Goal: Submit feedback/report problem: Submit feedback/report problem

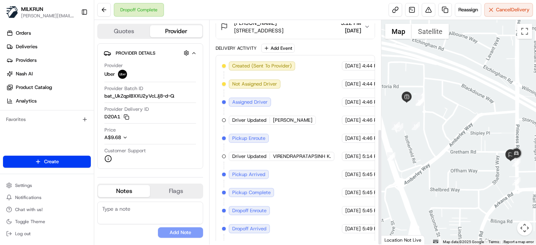
scroll to position [208, 0]
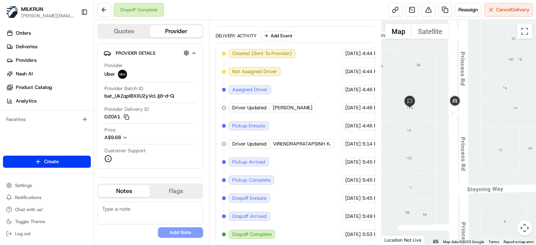
drag, startPoint x: 516, startPoint y: 160, endPoint x: 413, endPoint y: 89, distance: 124.3
click at [413, 89] on div at bounding box center [458, 132] width 155 height 225
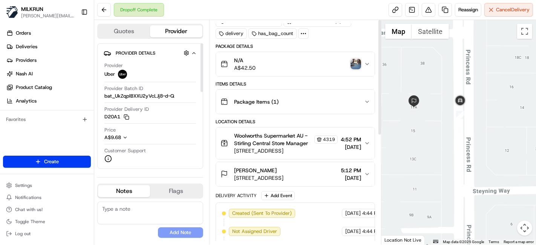
scroll to position [0, 0]
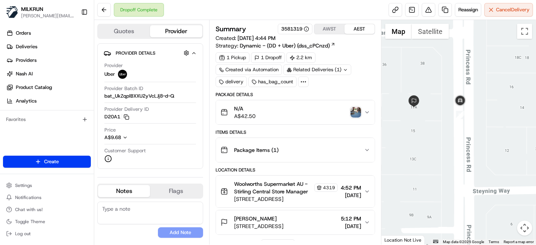
click at [353, 112] on img "button" at bounding box center [355, 112] width 11 height 11
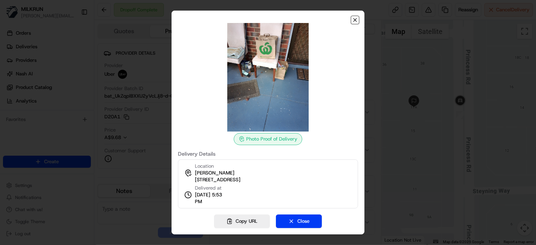
click at [355, 20] on icon "button" at bounding box center [355, 20] width 6 height 6
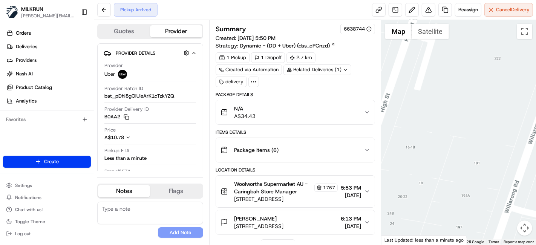
drag, startPoint x: 492, startPoint y: 83, endPoint x: 382, endPoint y: 194, distance: 156.4
click at [437, 189] on div at bounding box center [458, 132] width 155 height 225
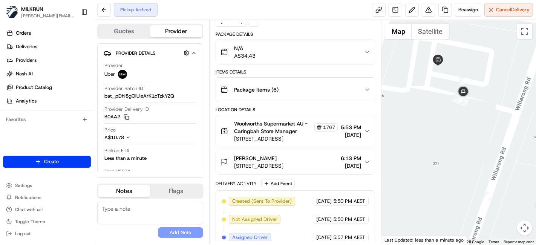
scroll to position [118, 0]
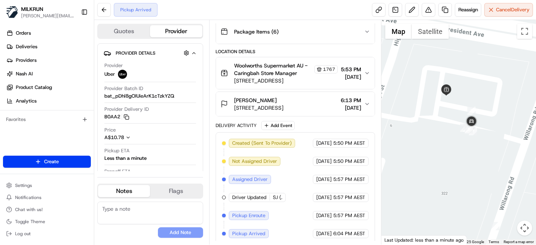
drag, startPoint x: 454, startPoint y: 70, endPoint x: 463, endPoint y: 103, distance: 34.4
click at [463, 103] on div at bounding box center [458, 132] width 155 height 225
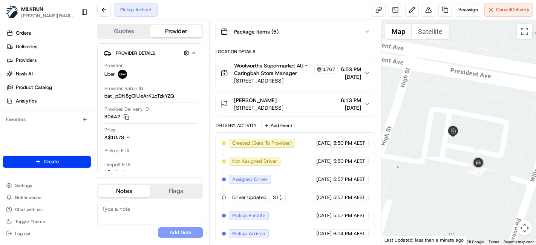
drag, startPoint x: 439, startPoint y: 126, endPoint x: 315, endPoint y: 117, distance: 124.6
click at [536, 127] on html "MILKRUN toman@woolworths.com.au Toggle Sidebar Orders Deliveries Providers Nash…" at bounding box center [268, 122] width 536 height 245
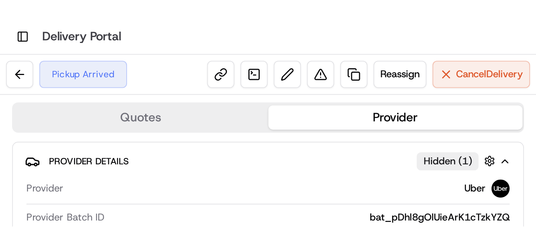
scroll to position [0, 0]
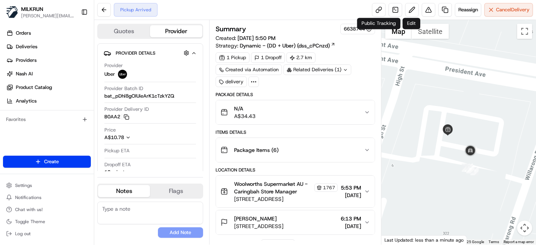
click at [370, 5] on div "Pickup Arrived Reassign Cancel Delivery" at bounding box center [315, 10] width 442 height 20
click at [375, 6] on link at bounding box center [379, 10] width 14 height 14
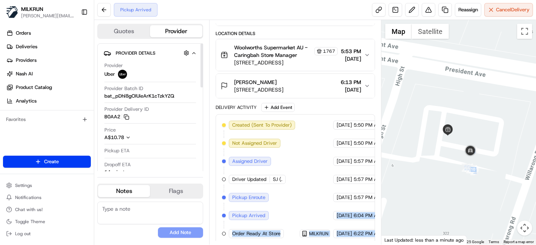
scroll to position [136, 28]
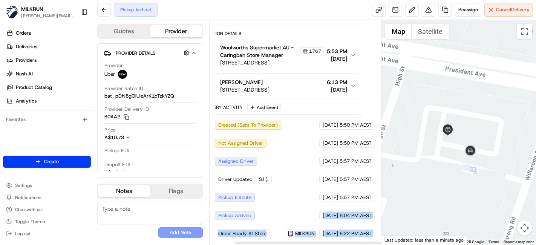
drag, startPoint x: 326, startPoint y: 211, endPoint x: 417, endPoint y: 208, distance: 90.9
click at [417, 208] on div "Quotes Provider Provider Details Hidden ( 1 ) Provider Uber Provider Batch ID b…" at bounding box center [315, 132] width 442 height 225
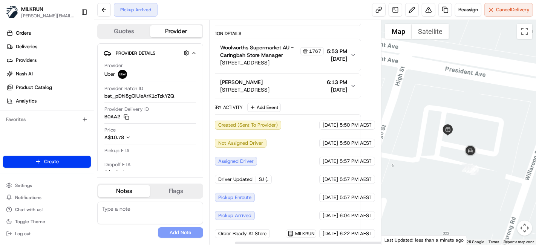
click at [303, 175] on div "Created (Sent To Provider) Uber 21/08/2025 5:50 PM AEST Not Assigned Driver Ube…" at bounding box center [281, 180] width 147 height 118
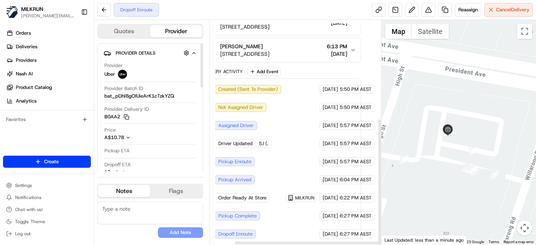
scroll to position [172, 27]
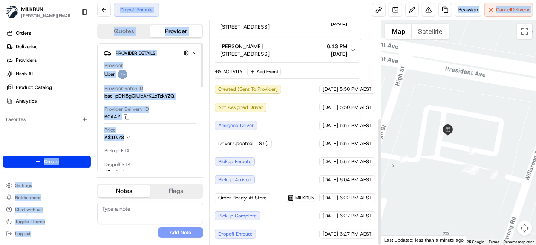
drag, startPoint x: 73, startPoint y: 122, endPoint x: 78, endPoint y: 124, distance: 5.7
click at [77, 124] on div "MILKRUN toman@woolworths.com.au Toggle Sidebar Orders Deliveries Providers Nash…" at bounding box center [268, 122] width 536 height 245
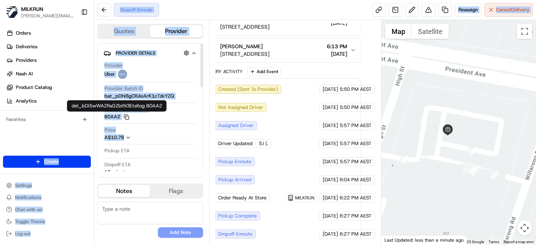
click at [130, 114] on div "Provider Delivery ID B0AA2 Copy del_bDi5wWAZRsGZbtN3EtsKog B0AA2" at bounding box center [150, 113] width 92 height 14
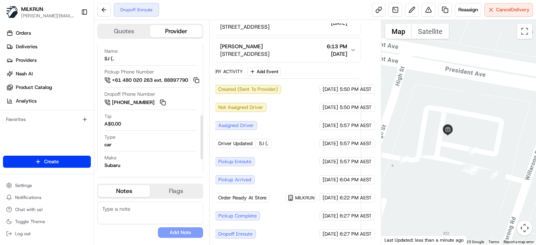
scroll to position [84, 0]
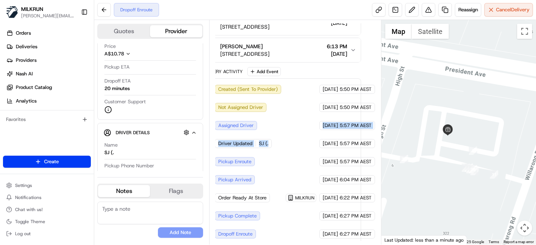
drag, startPoint x: 304, startPoint y: 142, endPoint x: 243, endPoint y: 129, distance: 62.5
click at [243, 129] on div "Created (Sent To Provider) Uber 21/08/2025 5:50 PM AEST Not Assigned Driver Ube…" at bounding box center [281, 171] width 147 height 172
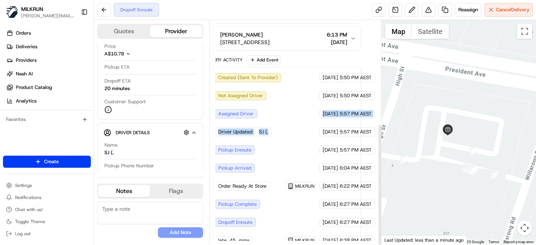
scroll to position [190, 27]
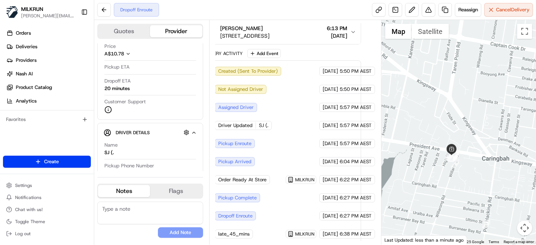
click at [319, 179] on div "21/08/2025 6:22 PM AEST" at bounding box center [347, 179] width 56 height 9
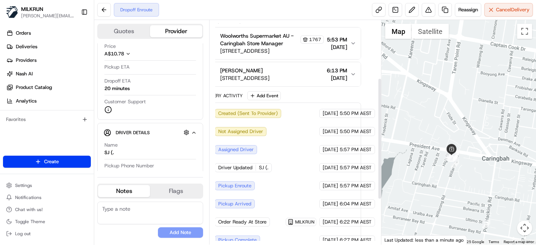
scroll to position [106, 27]
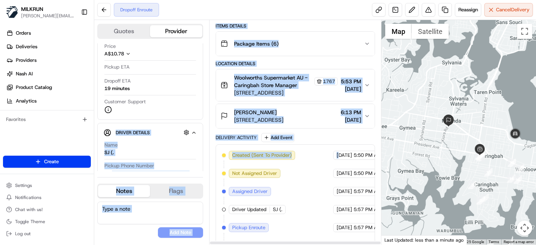
drag, startPoint x: 302, startPoint y: 146, endPoint x: 188, endPoint y: 106, distance: 120.6
click at [188, 106] on div "Quotes Provider Provider Details Hidden ( 1 ) Provider Uber Provider Batch ID b…" at bounding box center [237, 132] width 287 height 225
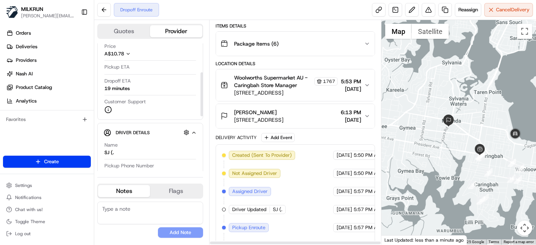
click at [282, 173] on div "Created (Sent To Provider) Uber 21/08/2025 5:50 PM AEST Not Assigned Driver Ube…" at bounding box center [295, 237] width 147 height 172
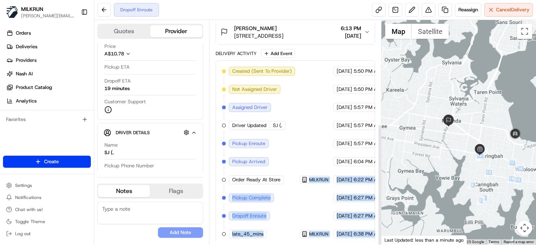
scroll to position [190, 28]
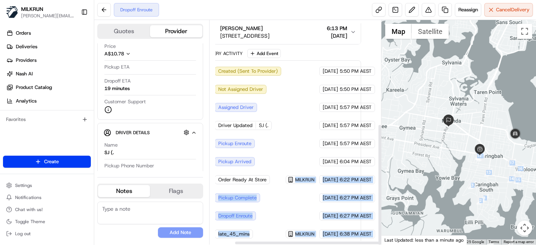
drag, startPoint x: 329, startPoint y: 161, endPoint x: 327, endPoint y: 150, distance: 10.7
click at [404, 178] on div "Quotes Provider Provider Details Hidden ( 1 ) Provider Uber Provider Batch ID b…" at bounding box center [315, 132] width 442 height 225
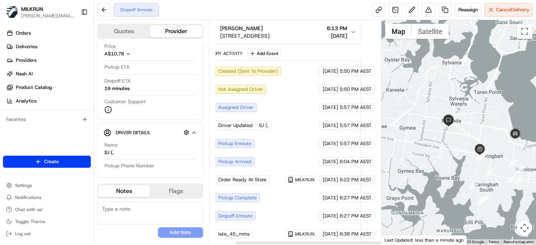
drag, startPoint x: 331, startPoint y: 145, endPoint x: 321, endPoint y: 147, distance: 9.9
click at [331, 144] on div "Created (Sent To Provider) Uber 21/08/2025 5:50 PM AEST Not Assigned Driver Ube…" at bounding box center [281, 153] width 147 height 172
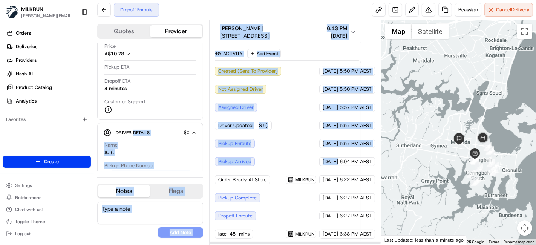
scroll to position [190, 0]
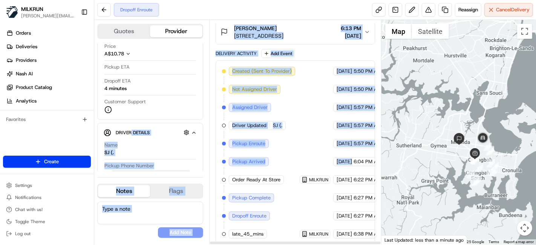
drag, startPoint x: 322, startPoint y: 156, endPoint x: 132, endPoint y: 124, distance: 193.4
click at [132, 124] on div "Quotes Provider Provider Details Hidden ( 1 ) Provider Uber Provider Batch ID b…" at bounding box center [237, 132] width 287 height 225
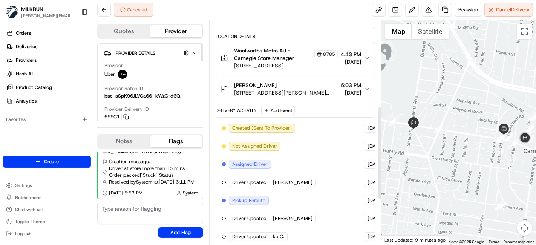
scroll to position [106, 0]
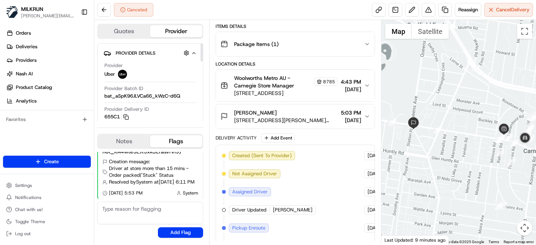
drag, startPoint x: 298, startPoint y: 87, endPoint x: 251, endPoint y: 73, distance: 49.1
click at [298, 86] on div "Woolworths Metro AU - Carnegie Store Manager 8785 29 Kokaribb Road, 11, Carnegi…" at bounding box center [286, 85] width 104 height 23
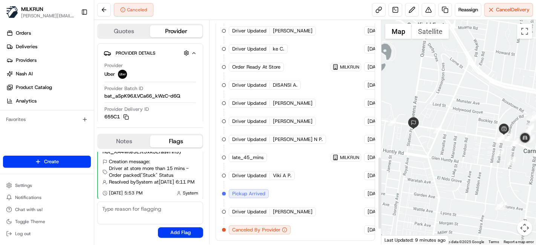
scroll to position [299, 0]
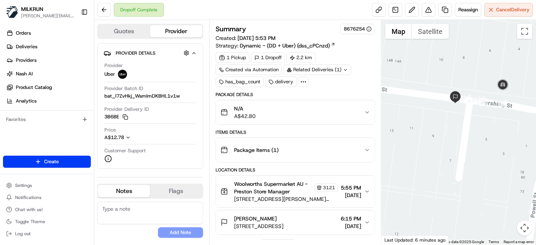
drag, startPoint x: 470, startPoint y: 64, endPoint x: 467, endPoint y: 124, distance: 60.8
click at [467, 124] on div at bounding box center [458, 132] width 155 height 225
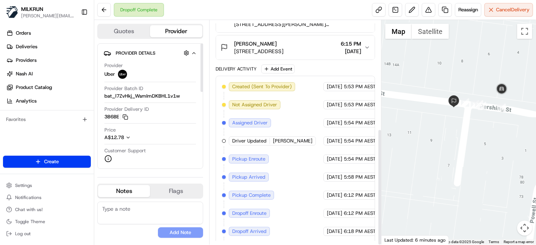
scroll to position [208, 0]
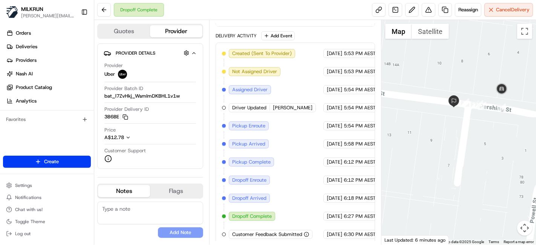
click at [350, 168] on div "Created (Sent To Provider) Uber 21/08/2025 5:53 PM AEST Not Assigned Driver Ube…" at bounding box center [295, 144] width 147 height 190
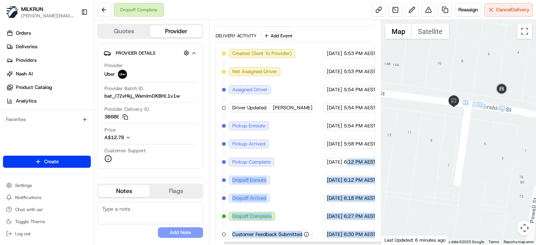
scroll to position [208, 14]
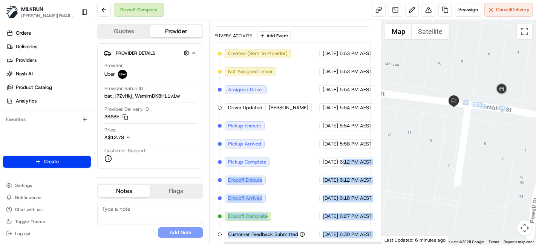
drag, startPoint x: 355, startPoint y: 160, endPoint x: 386, endPoint y: 152, distance: 31.5
click at [399, 157] on div "Quotes Provider Provider Details Hidden ( 3 ) Provider Uber Provider Batch ID b…" at bounding box center [315, 132] width 442 height 225
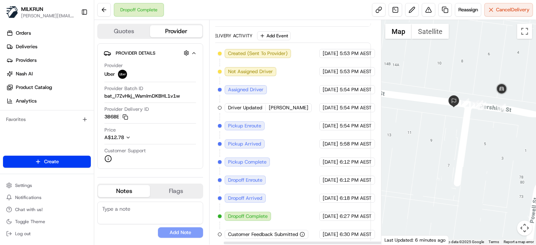
click at [364, 139] on div "21/08/2025 5:58 PM AEST" at bounding box center [347, 143] width 56 height 9
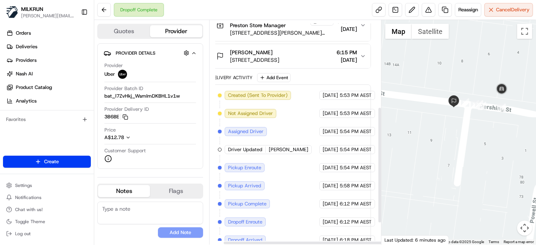
scroll to position [166, 0]
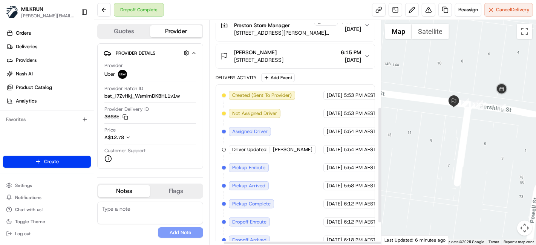
drag, startPoint x: 335, startPoint y: 98, endPoint x: 194, endPoint y: 122, distance: 142.2
click at [194, 122] on div "Quotes Provider Provider Details Hidden ( 3 ) Provider Uber Provider Batch ID b…" at bounding box center [237, 132] width 287 height 225
click at [342, 147] on span "[DATE]" at bounding box center [334, 149] width 15 height 7
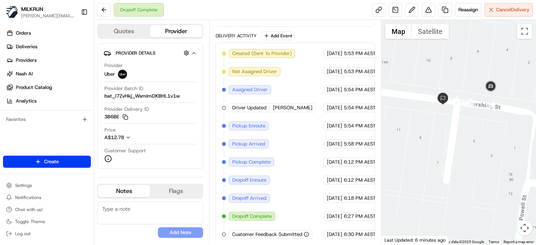
drag, startPoint x: 520, startPoint y: 142, endPoint x: 481, endPoint y: 121, distance: 44.7
click at [511, 141] on div at bounding box center [458, 132] width 155 height 225
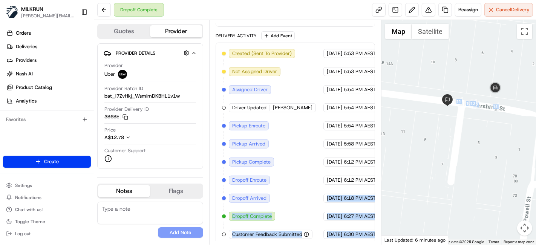
scroll to position [208, 14]
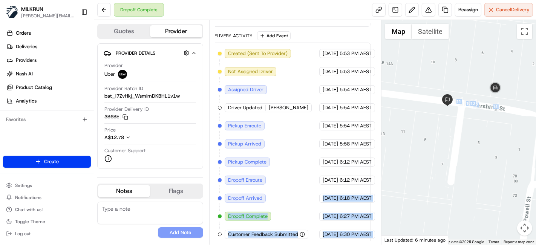
drag, startPoint x: 438, startPoint y: 201, endPoint x: 348, endPoint y: 179, distance: 92.6
click at [445, 199] on div "Quotes Provider Provider Details Hidden ( 3 ) Provider Uber Provider Batch ID b…" at bounding box center [315, 132] width 442 height 225
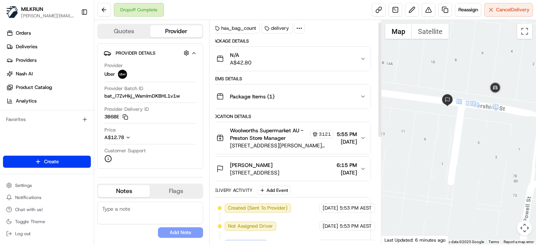
scroll to position [0, 14]
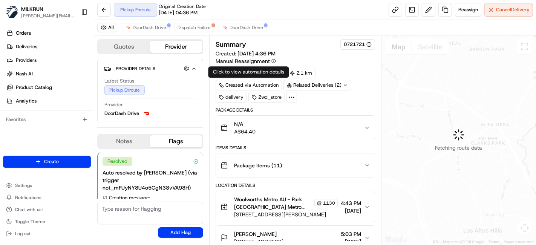
scroll to position [44, 0]
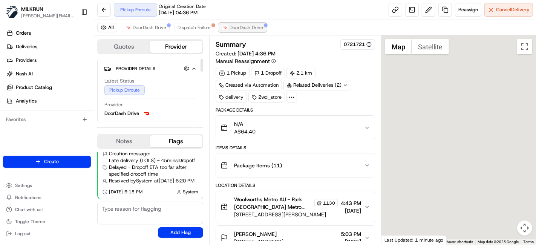
click at [230, 25] on span "DoorDash Drive" at bounding box center [247, 27] width 34 height 6
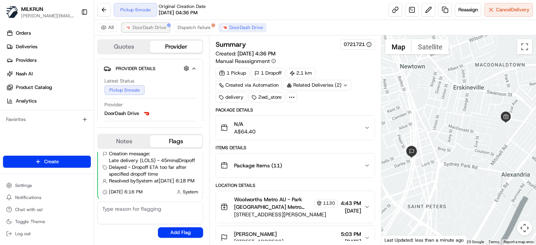
click at [141, 24] on span "DoorDash Drive" at bounding box center [150, 27] width 34 height 6
click at [505, 13] on span "Cancel Delivery" at bounding box center [513, 9] width 34 height 7
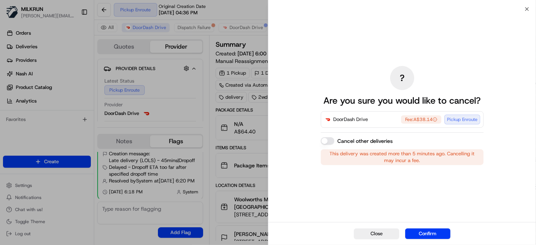
click at [435, 232] on button "Confirm" at bounding box center [427, 233] width 45 height 11
drag, startPoint x: 216, startPoint y: 11, endPoint x: 206, endPoint y: 9, distance: 9.7
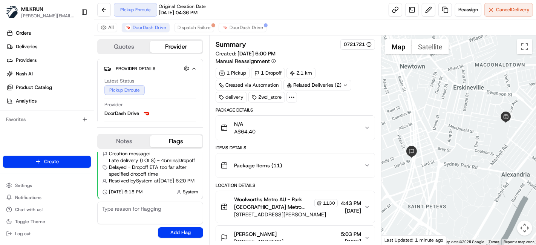
click at [263, 35] on div "Summary 0721721 Created: [DATE] 6:00 PM Manual Reassignment 1 Pickup 1 Dropoff …" at bounding box center [295, 139] width 172 height 209
click at [256, 27] on span "DoorDash Drive" at bounding box center [247, 27] width 34 height 6
click at [150, 32] on div "All DoorDash Drive Dispatch Failure DoorDash Drive" at bounding box center [315, 27] width 442 height 15
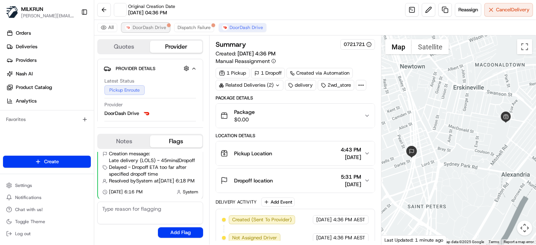
click at [152, 32] on button "DoorDash Drive" at bounding box center [146, 27] width 48 height 9
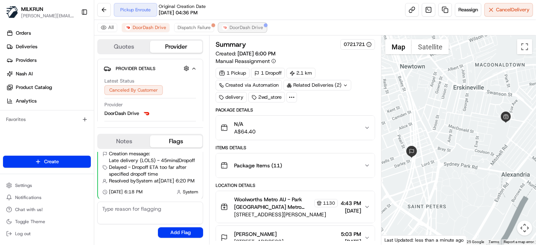
click at [257, 27] on span "DoorDash Drive" at bounding box center [247, 27] width 34 height 6
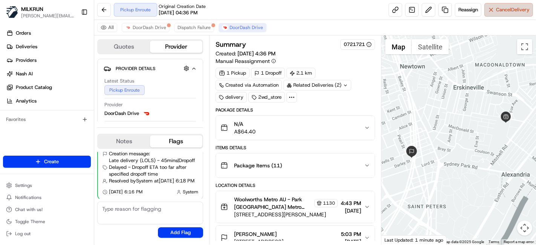
click at [532, 11] on button "Cancel Delivery" at bounding box center [508, 10] width 49 height 14
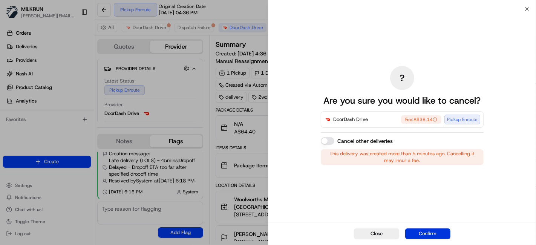
click at [430, 235] on button "Confirm" at bounding box center [427, 233] width 45 height 11
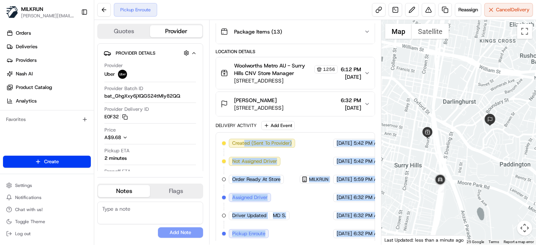
scroll to position [118, 28]
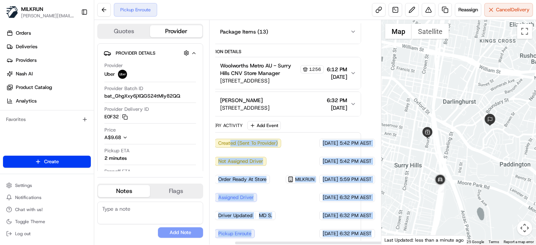
drag, startPoint x: 289, startPoint y: 146, endPoint x: 375, endPoint y: 148, distance: 86.3
click at [375, 148] on div "Summary 1326995 Created: [DATE] 5:42 PM Strategy: Dynamic - (DD + Uber) (dss_cP…" at bounding box center [295, 132] width 172 height 225
click at [332, 148] on div "Created (Sent To Provider) Uber [DATE] 5:42 PM AEST Not Assigned Driver Uber [D…" at bounding box center [281, 188] width 147 height 99
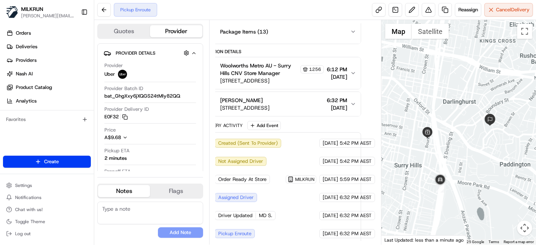
click at [264, 191] on div "Created (Sent To Provider) Uber [DATE] 5:42 PM AEST Not Assigned Driver Uber [D…" at bounding box center [281, 188] width 147 height 99
drag, startPoint x: 352, startPoint y: 211, endPoint x: 270, endPoint y: 202, distance: 82.7
click at [270, 202] on div "Created (Sent To Provider) Uber [DATE] 5:42 PM AEST Not Assigned Driver Uber [D…" at bounding box center [281, 188] width 147 height 99
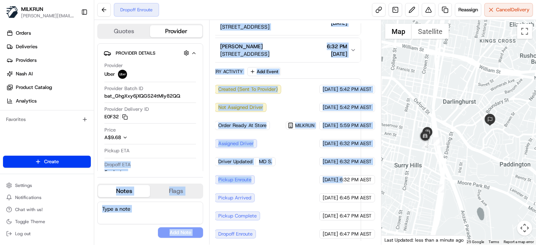
scroll to position [172, 0]
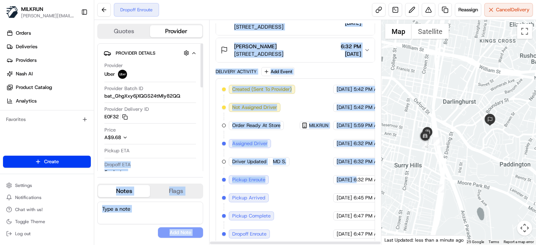
drag, startPoint x: 341, startPoint y: 174, endPoint x: 193, endPoint y: 150, distance: 150.4
click at [193, 150] on div "Quotes Provider Provider Details Hidden ( 1 ) Provider Uber Provider Batch ID b…" at bounding box center [237, 132] width 287 height 225
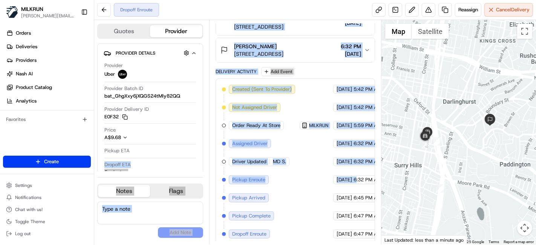
click at [323, 236] on div "Created (Sent To Provider) Uber 21/08/2025 5:42 PM AEST Not Assigned Driver Ube…" at bounding box center [295, 161] width 159 height 167
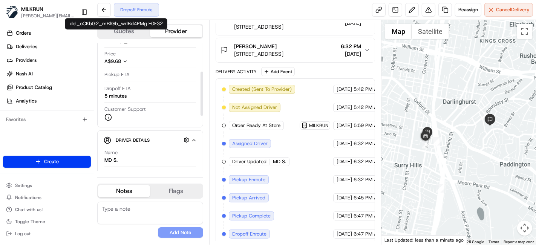
scroll to position [84, 0]
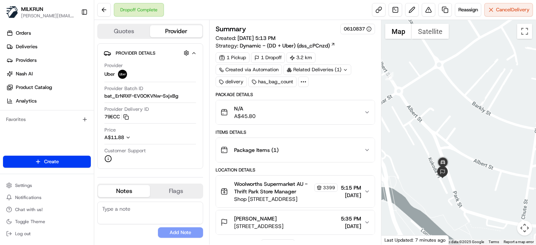
scroll to position [41, 0]
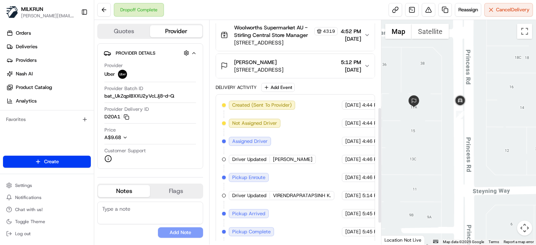
scroll to position [167, 0]
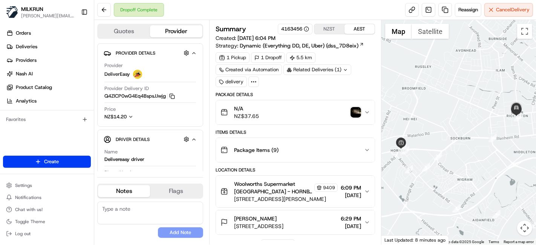
click at [358, 112] on img "button" at bounding box center [355, 112] width 11 height 11
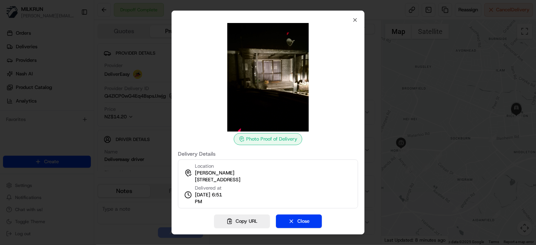
click at [353, 24] on div at bounding box center [268, 77] width 180 height 109
drag, startPoint x: 355, startPoint y: 20, endPoint x: 295, endPoint y: 32, distance: 61.1
click at [355, 19] on icon "button" at bounding box center [355, 20] width 6 height 6
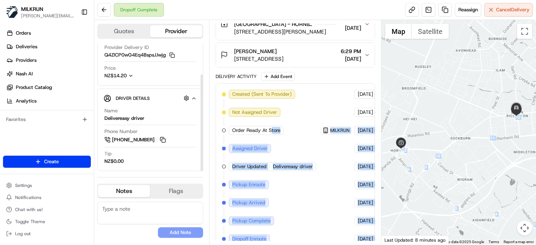
scroll to position [167, 48]
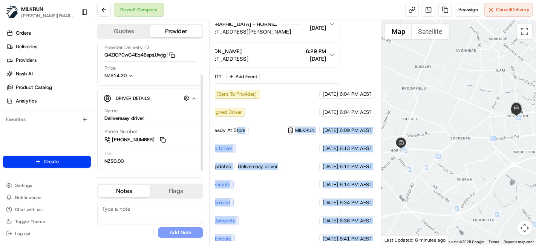
drag, startPoint x: 270, startPoint y: 127, endPoint x: 518, endPoint y: 133, distance: 248.0
click at [518, 133] on div "Quotes Provider Provider Details Hidden ( 4 ) Provider DeliverEasy Provider Del…" at bounding box center [315, 132] width 442 height 225
click at [363, 102] on div "Summary 4163456 NZST AEST Created: [DATE] 6:04 PM Strategy: Dynamic (Everything…" at bounding box center [295, 132] width 159 height 217
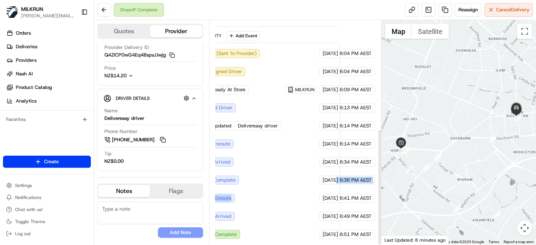
scroll to position [208, 0]
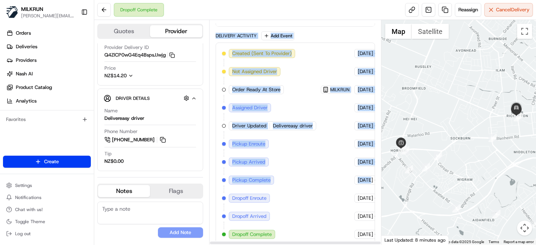
drag, startPoint x: 324, startPoint y: 183, endPoint x: 302, endPoint y: 173, distance: 24.5
click at [214, 190] on div "Summary 4163456 NZST AEST Created: [DATE] 6:04 PM Strategy: Dynamic (Everything…" at bounding box center [295, 132] width 172 height 225
click at [302, 173] on div "Created (Sent To Provider) DeliverEasy [DATE] 6:04 PM AEST Not Assigned Driver …" at bounding box center [295, 144] width 147 height 190
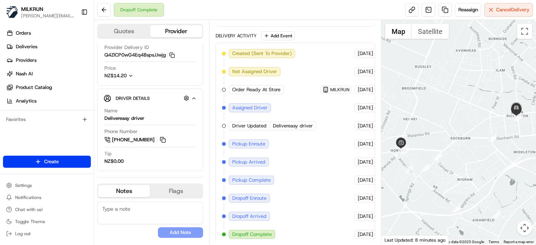
drag, startPoint x: 305, startPoint y: 96, endPoint x: 313, endPoint y: 87, distance: 12.5
click at [323, 93] on div "Created (Sent To Provider) DeliverEasy [DATE] 6:04 PM AEST Not Assigned Driver …" at bounding box center [295, 144] width 147 height 190
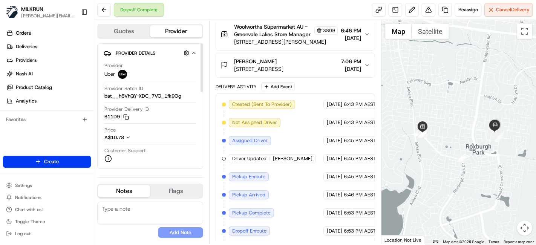
scroll to position [190, 0]
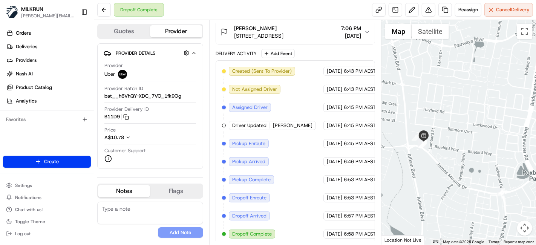
drag, startPoint x: 500, startPoint y: 127, endPoint x: 366, endPoint y: 93, distance: 138.0
click at [363, 93] on div "Quotes Provider Provider Details Hidden ( 3 ) Provider Uber Provider Batch ID b…" at bounding box center [315, 132] width 442 height 225
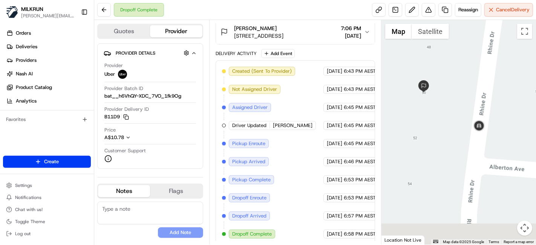
drag, startPoint x: 440, startPoint y: 169, endPoint x: 477, endPoint y: 103, distance: 76.1
click at [477, 103] on div at bounding box center [458, 132] width 155 height 225
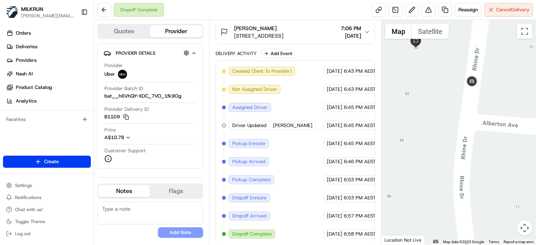
drag, startPoint x: 515, startPoint y: 107, endPoint x: 440, endPoint y: 120, distance: 75.7
click at [496, 112] on div at bounding box center [458, 132] width 155 height 225
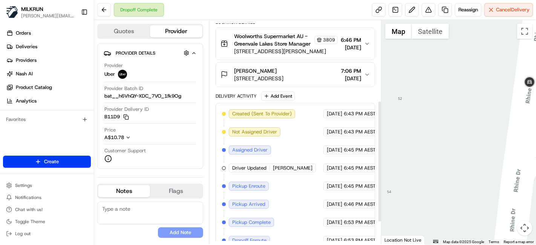
scroll to position [106, 0]
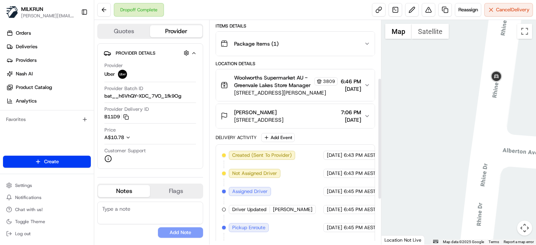
drag, startPoint x: 477, startPoint y: 99, endPoint x: 408, endPoint y: 110, distance: 70.1
click at [406, 111] on div at bounding box center [458, 132] width 155 height 225
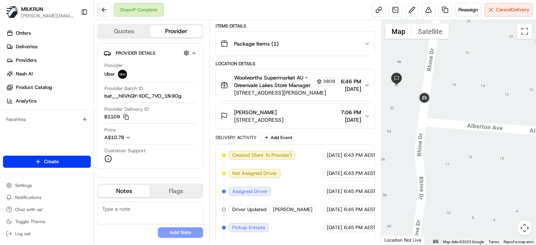
click at [264, 112] on div "Chloe bakir" at bounding box center [258, 113] width 49 height 8
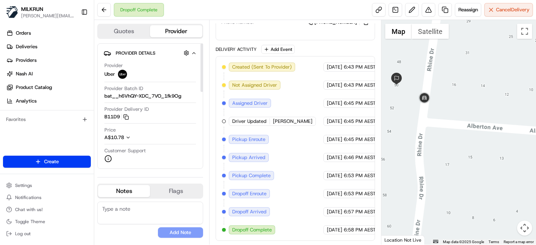
scroll to position [167, 0]
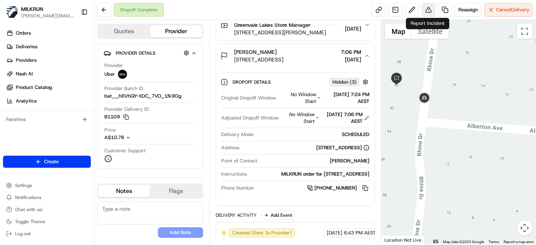
click at [425, 8] on button at bounding box center [429, 10] width 14 height 14
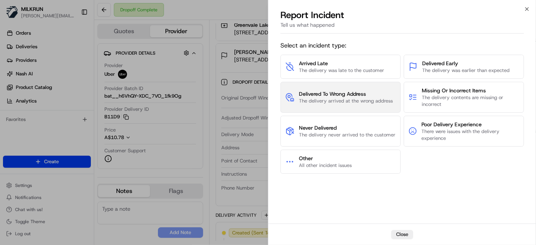
click at [377, 83] on button "Delivered To Wrong Address The delivery arrived at the wrong address" at bounding box center [340, 97] width 120 height 31
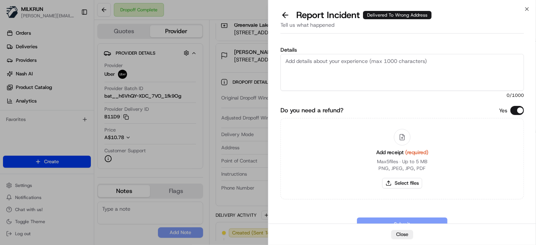
click at [362, 71] on textarea "Details" at bounding box center [401, 72] width 243 height 37
type textarea "Delivered to the wrong address as per tracking."
click at [391, 183] on button "Select files" at bounding box center [402, 183] width 40 height 11
type input "C:\fakepath\chloe b invocie 121.png"
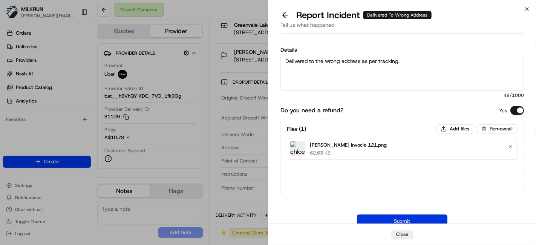
click at [420, 215] on button "Submit" at bounding box center [402, 221] width 90 height 14
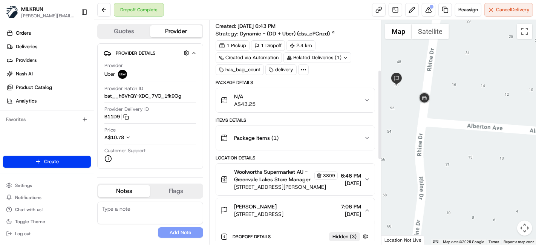
scroll to position [0, 0]
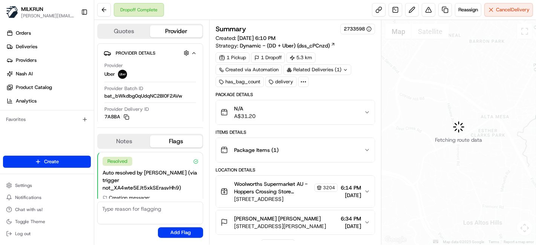
scroll to position [37, 0]
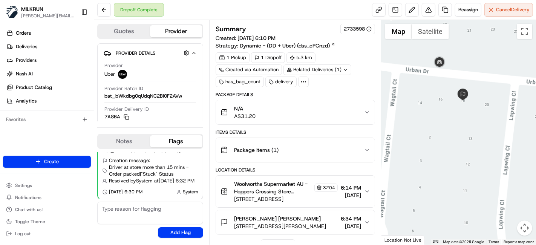
drag, startPoint x: 413, startPoint y: 116, endPoint x: 499, endPoint y: 97, distance: 88.8
click at [512, 109] on div at bounding box center [458, 132] width 155 height 225
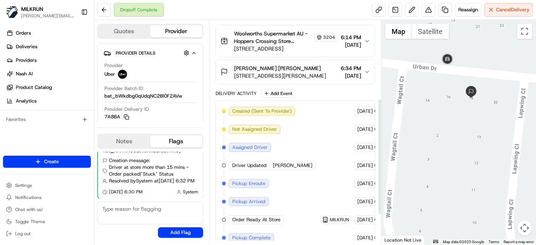
scroll to position [208, 0]
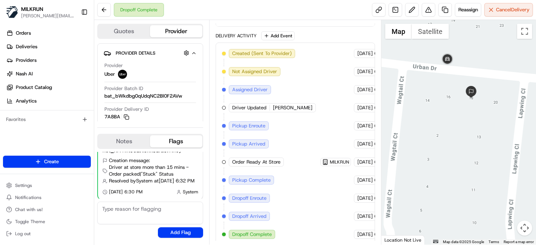
click at [336, 174] on div "Created (Sent To Provider) Uber [DATE] 6:10 PM AEST Not Assigned Driver Uber [D…" at bounding box center [295, 144] width 147 height 190
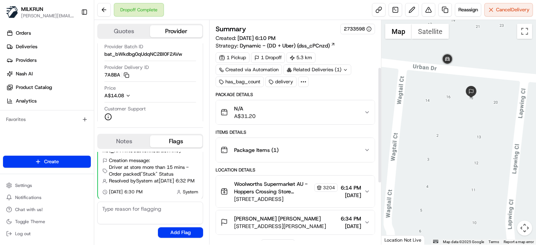
scroll to position [167, 0]
